Goal: Information Seeking & Learning: Learn about a topic

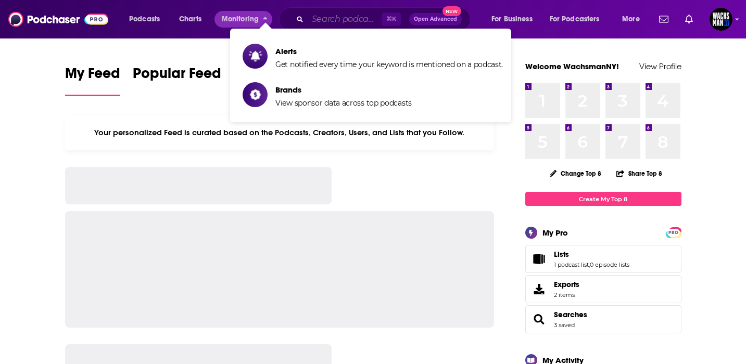
click at [323, 21] on input "Search podcasts, credits, & more..." at bounding box center [345, 19] width 74 height 17
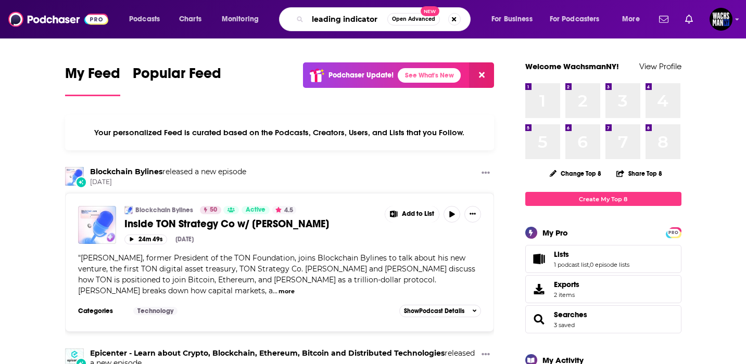
type input "leading indicator"
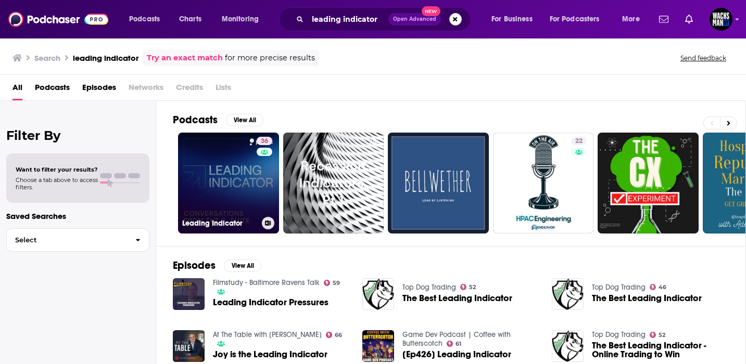
click at [210, 187] on link "36 Leading Indicator" at bounding box center [228, 183] width 101 height 101
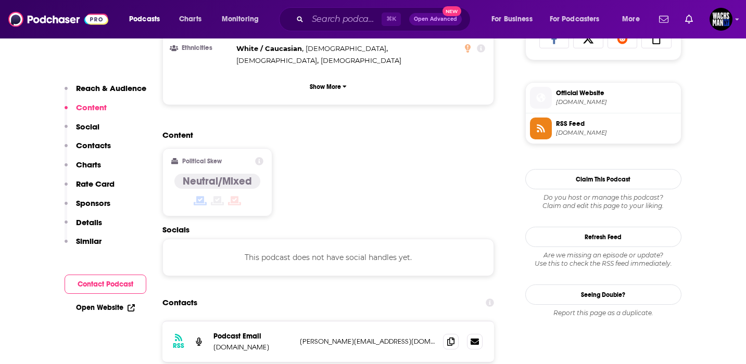
scroll to position [724, 0]
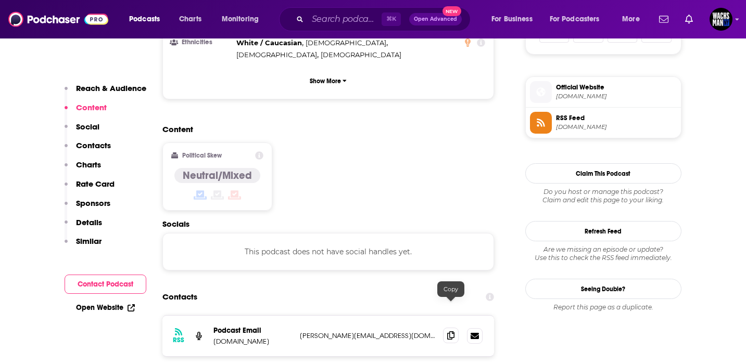
click at [452, 332] on icon at bounding box center [450, 336] width 7 height 8
